Goal: Information Seeking & Learning: Understand process/instructions

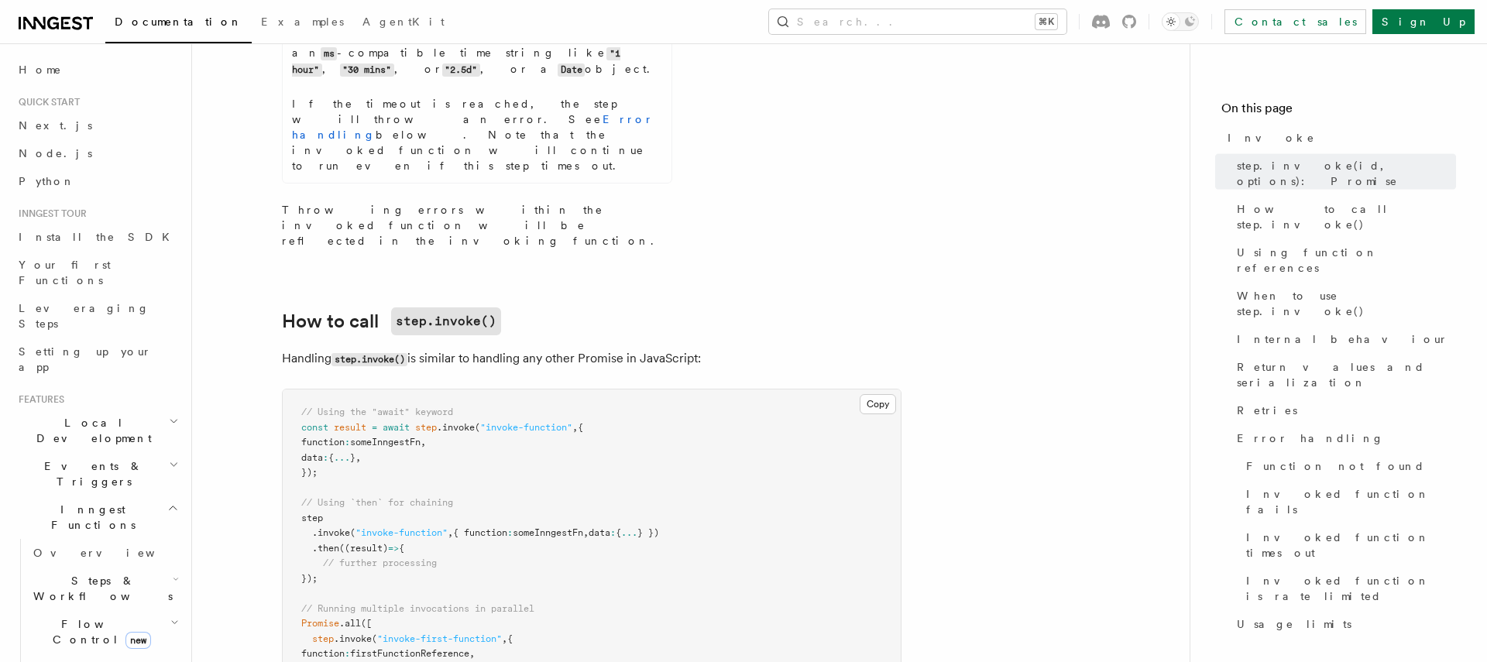
scroll to position [1262, 0]
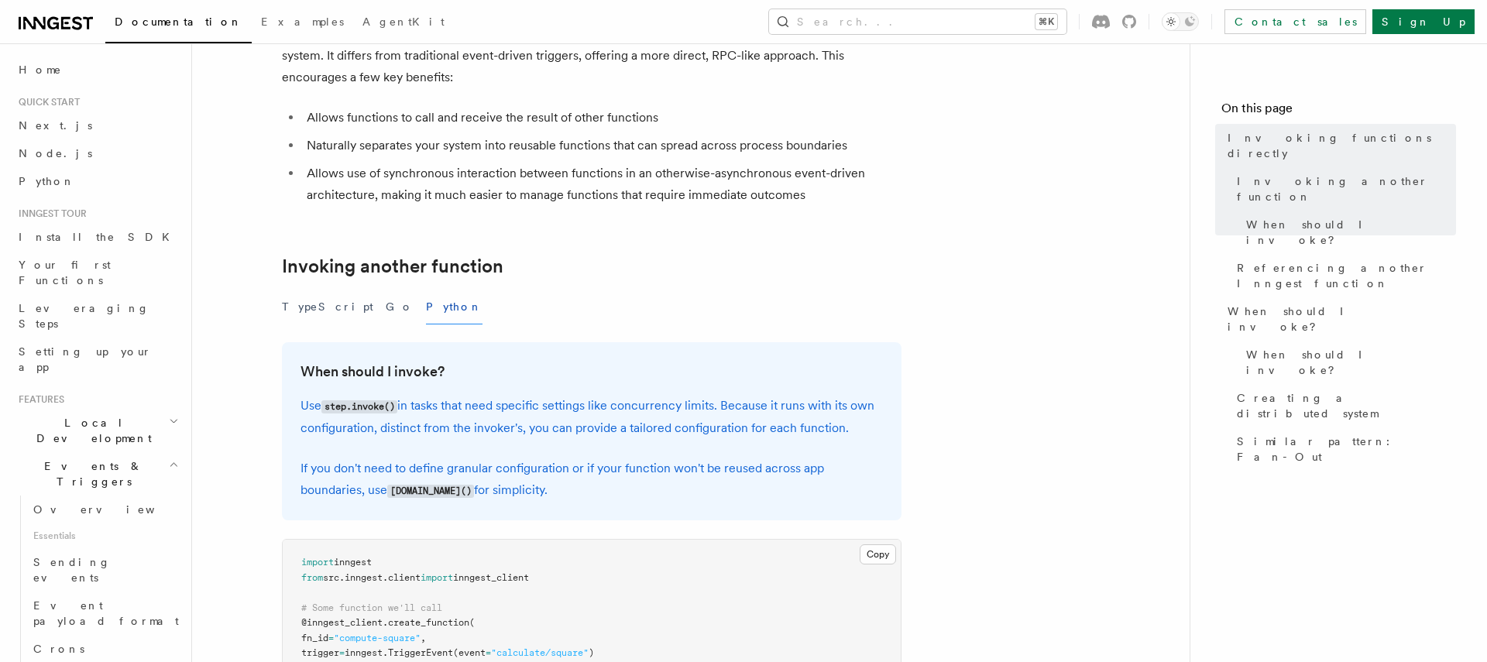
scroll to position [221, 0]
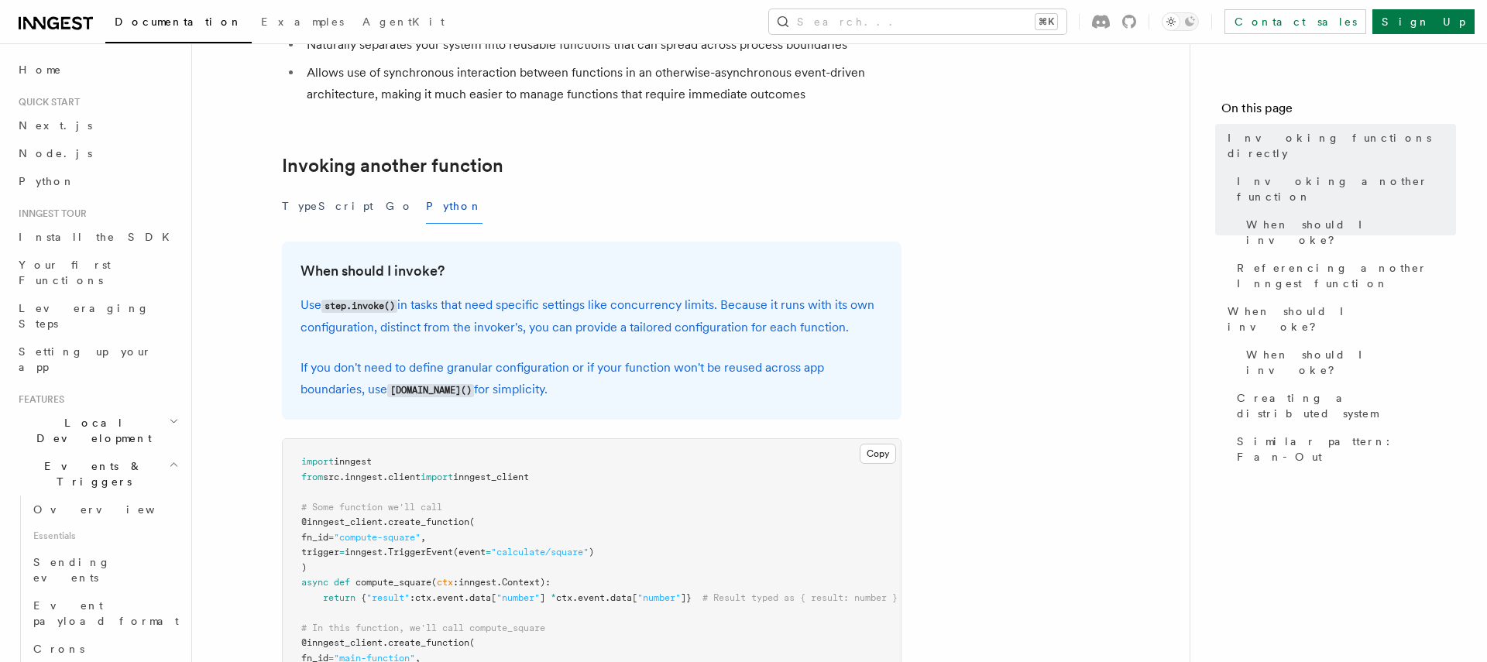
click at [462, 272] on h3 "When should I invoke?" at bounding box center [592, 271] width 582 height 22
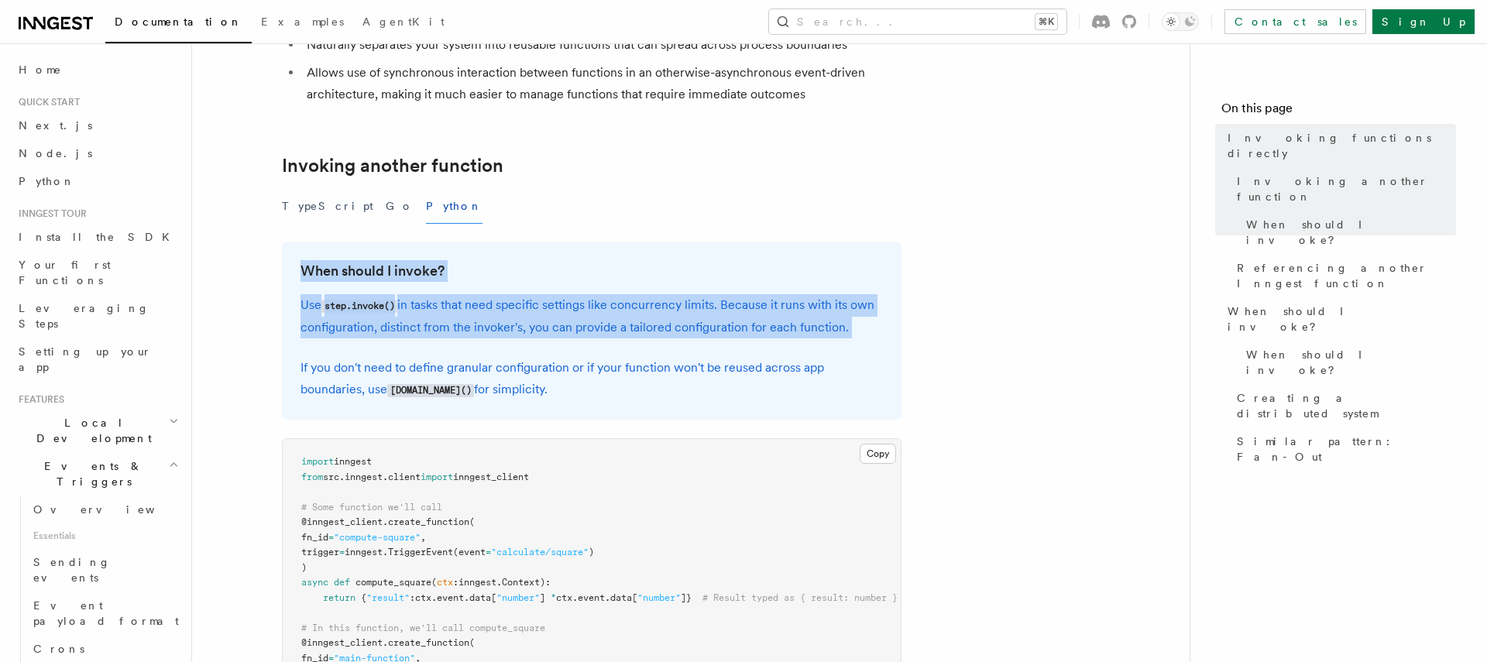
drag, startPoint x: 462, startPoint y: 272, endPoint x: 490, endPoint y: 324, distance: 59.3
click at [490, 324] on div "When should I invoke? Use step.invoke() in tasks that need specific settings li…" at bounding box center [592, 331] width 620 height 178
click at [490, 324] on p "Use step.invoke() in tasks that need specific settings like concurrency limits.…" at bounding box center [592, 316] width 582 height 44
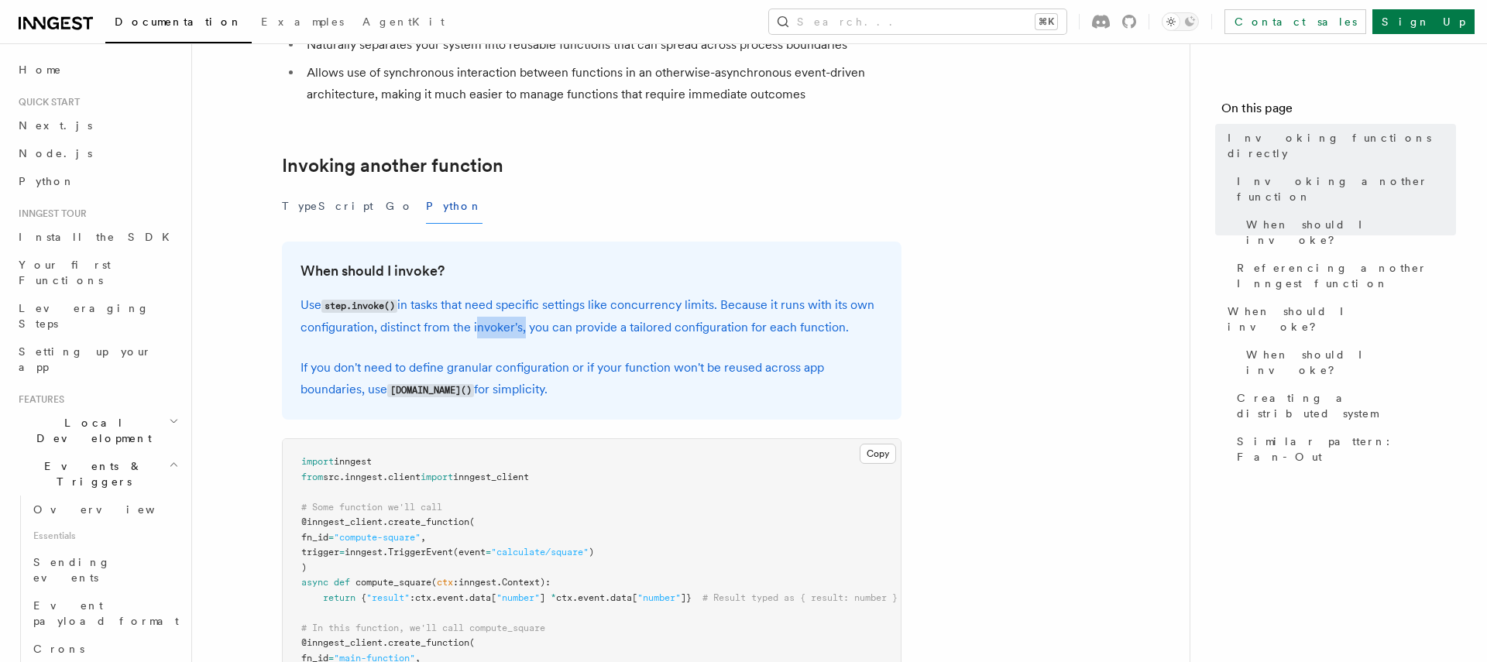
click at [490, 324] on p "Use step.invoke() in tasks that need specific settings like concurrency limits.…" at bounding box center [592, 316] width 582 height 44
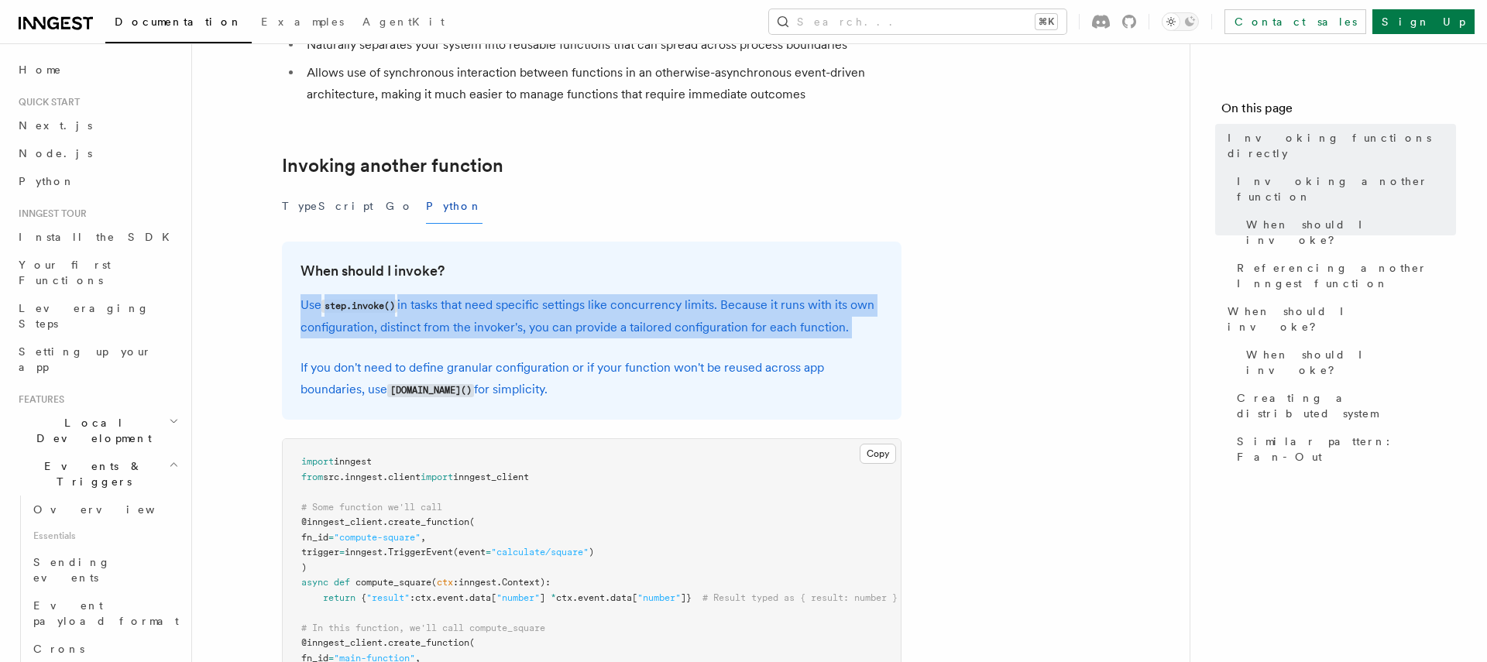
click at [490, 324] on p "Use step.invoke() in tasks that need specific settings like concurrency limits.…" at bounding box center [592, 316] width 582 height 44
